Goal: Task Accomplishment & Management: Manage account settings

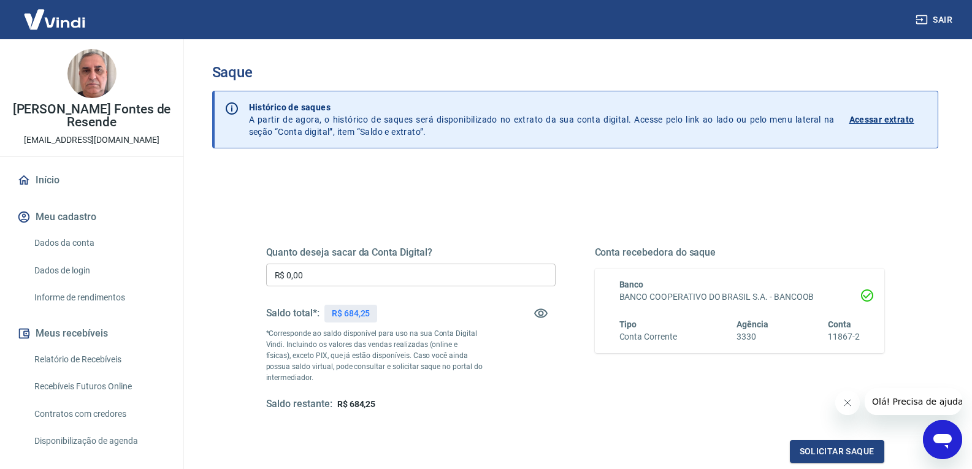
click at [386, 279] on input "R$ 0,00" at bounding box center [410, 275] width 289 height 23
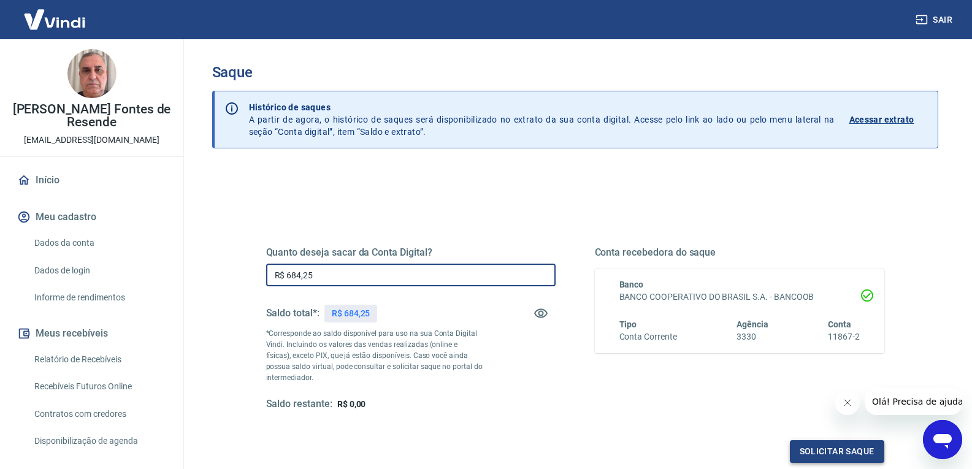
type input "R$ 684,25"
click at [815, 453] on button "Solicitar saque" at bounding box center [837, 451] width 94 height 23
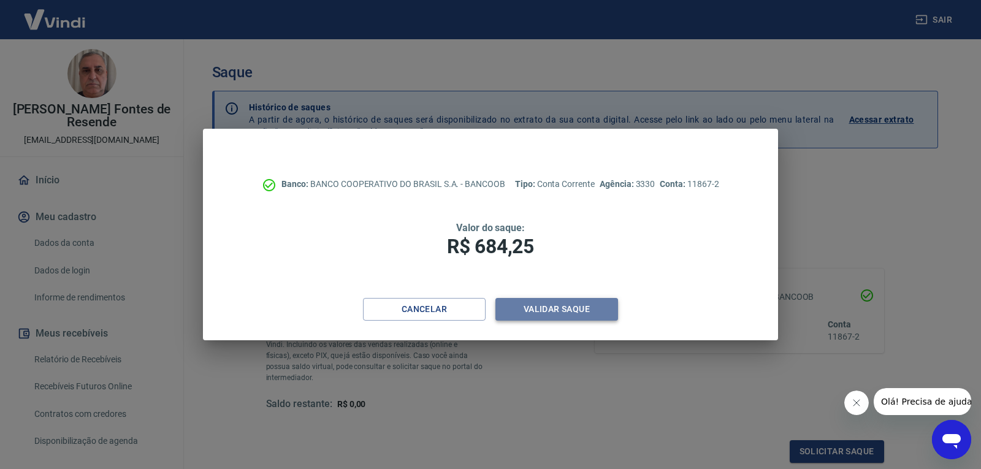
click at [547, 315] on button "Validar saque" at bounding box center [557, 309] width 123 height 23
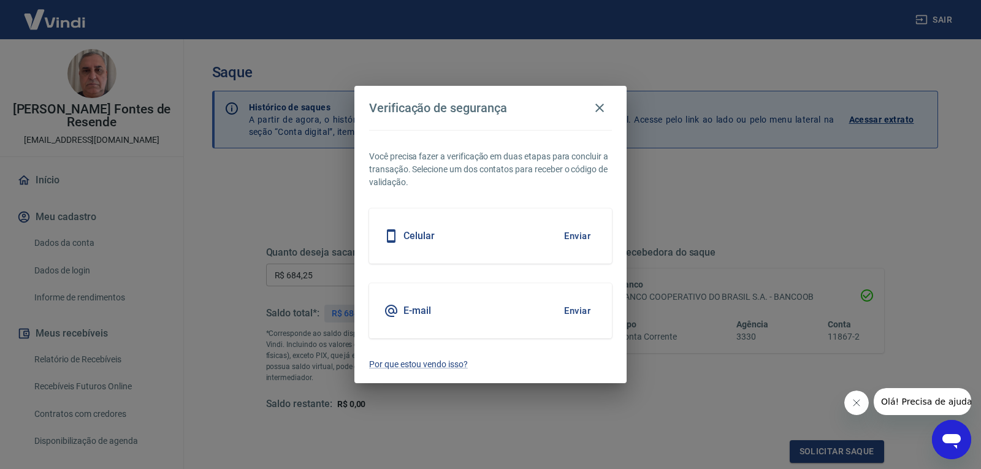
click at [576, 234] on button "Enviar" at bounding box center [577, 236] width 40 height 26
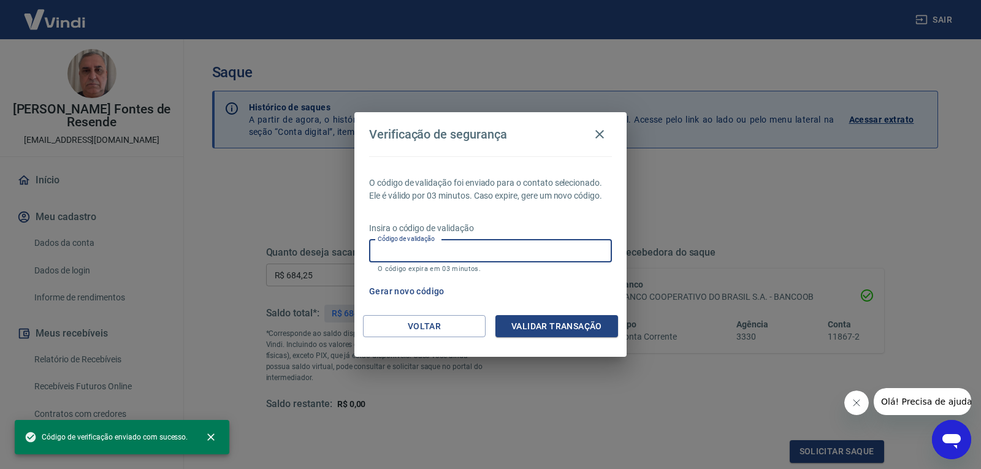
click at [541, 254] on input "Código de validação" at bounding box center [490, 251] width 243 height 23
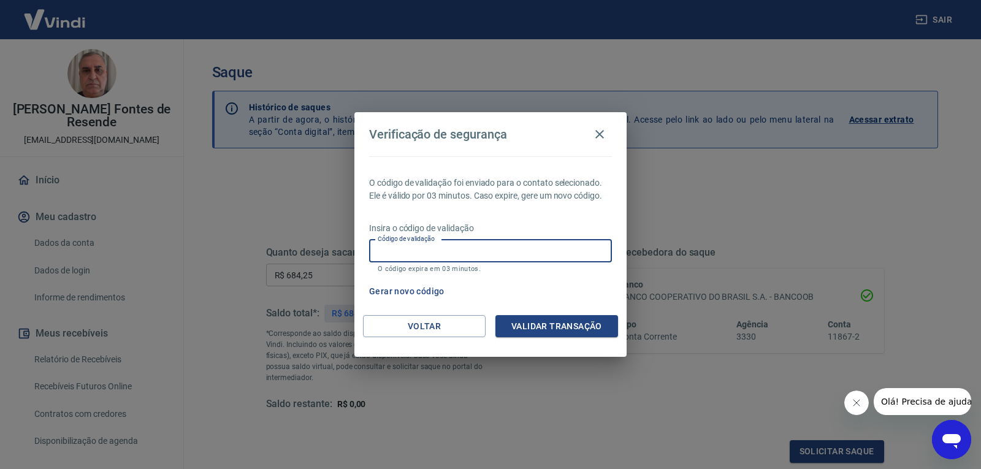
click at [401, 291] on button "Gerar novo código" at bounding box center [406, 291] width 85 height 23
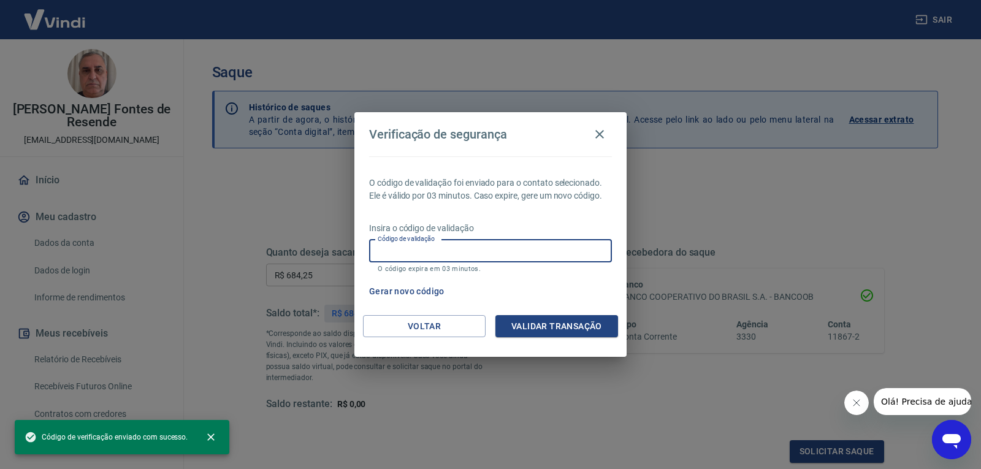
click at [426, 250] on input "Código de validação" at bounding box center [490, 251] width 243 height 23
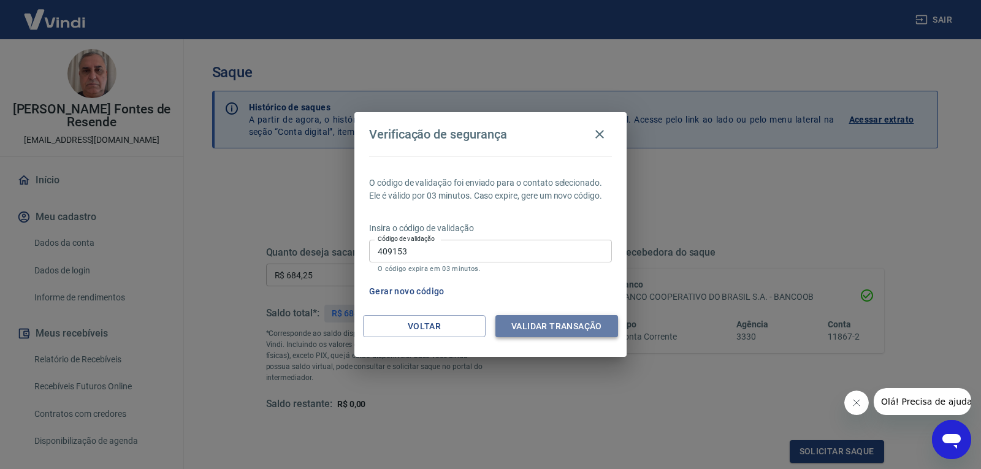
click at [529, 334] on button "Validar transação" at bounding box center [557, 326] width 123 height 23
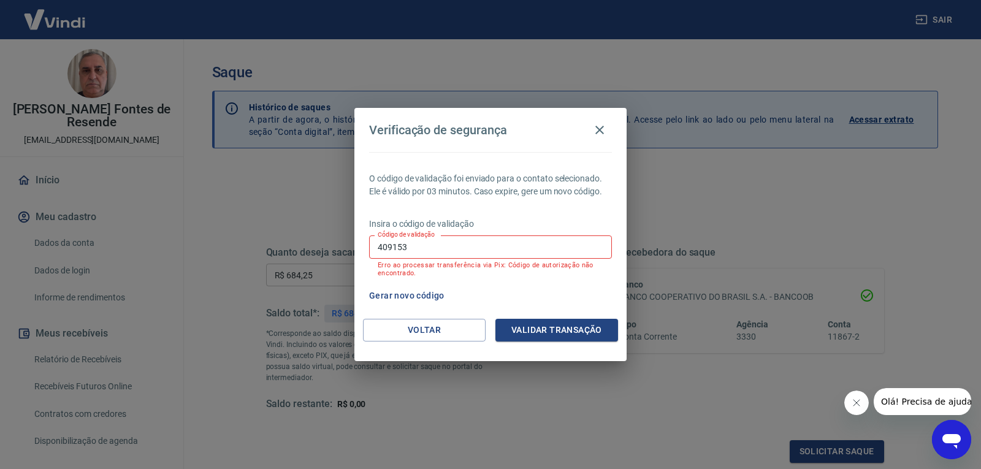
click at [471, 248] on input "409153" at bounding box center [490, 246] width 243 height 23
type input "4"
type input "355669"
click at [595, 332] on button "Validar transação" at bounding box center [557, 330] width 123 height 23
click at [444, 248] on input "355669" at bounding box center [490, 246] width 243 height 23
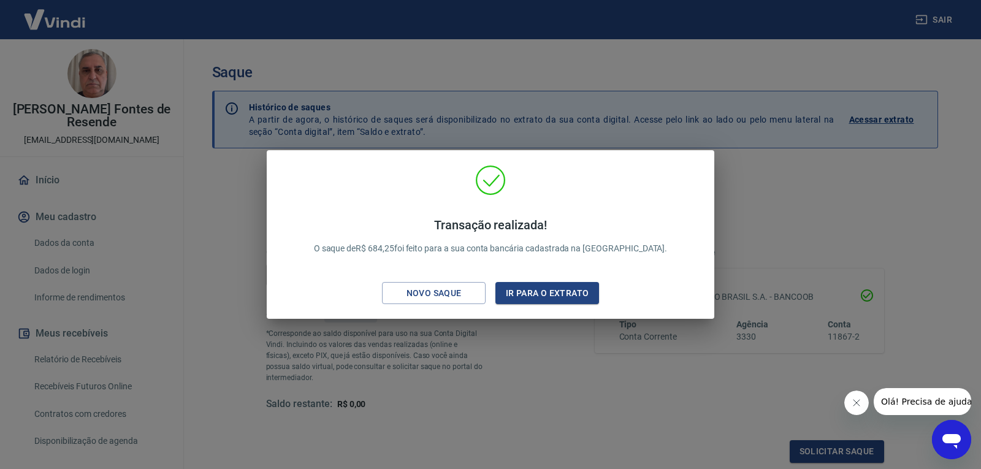
click at [832, 227] on div "Transação realizada! O saque de R$ 684,25 foi feito para a sua conta bancária c…" at bounding box center [490, 234] width 981 height 469
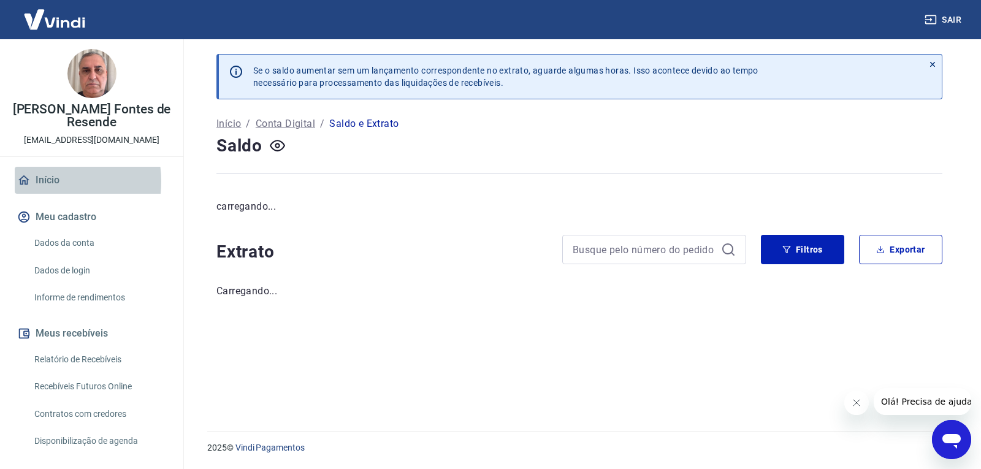
click at [45, 182] on link "Início" at bounding box center [92, 180] width 154 height 27
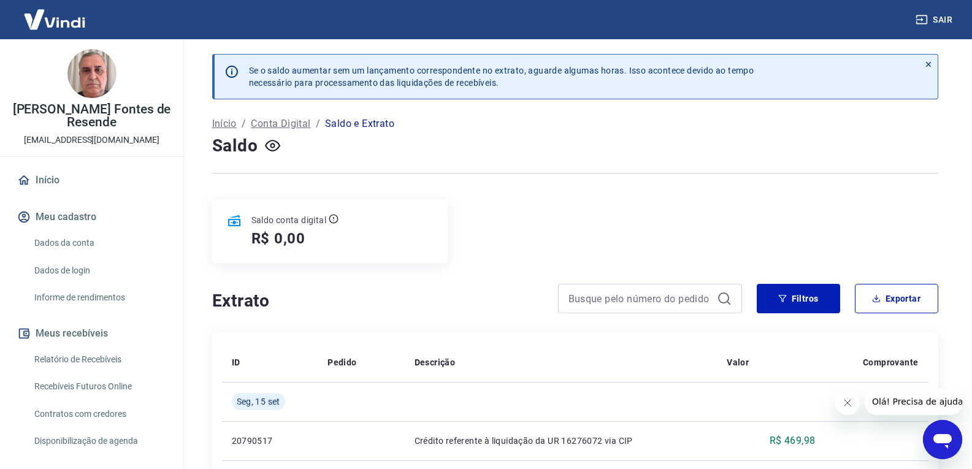
click at [53, 181] on link "Início" at bounding box center [92, 180] width 154 height 27
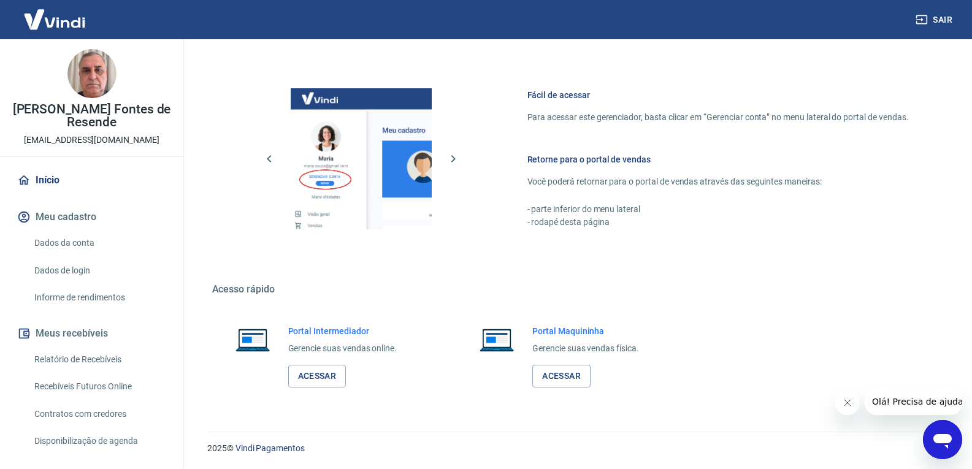
scroll to position [487, 0]
click at [329, 376] on link "Acessar" at bounding box center [317, 375] width 58 height 23
